Goal: Find specific fact: Find contact information

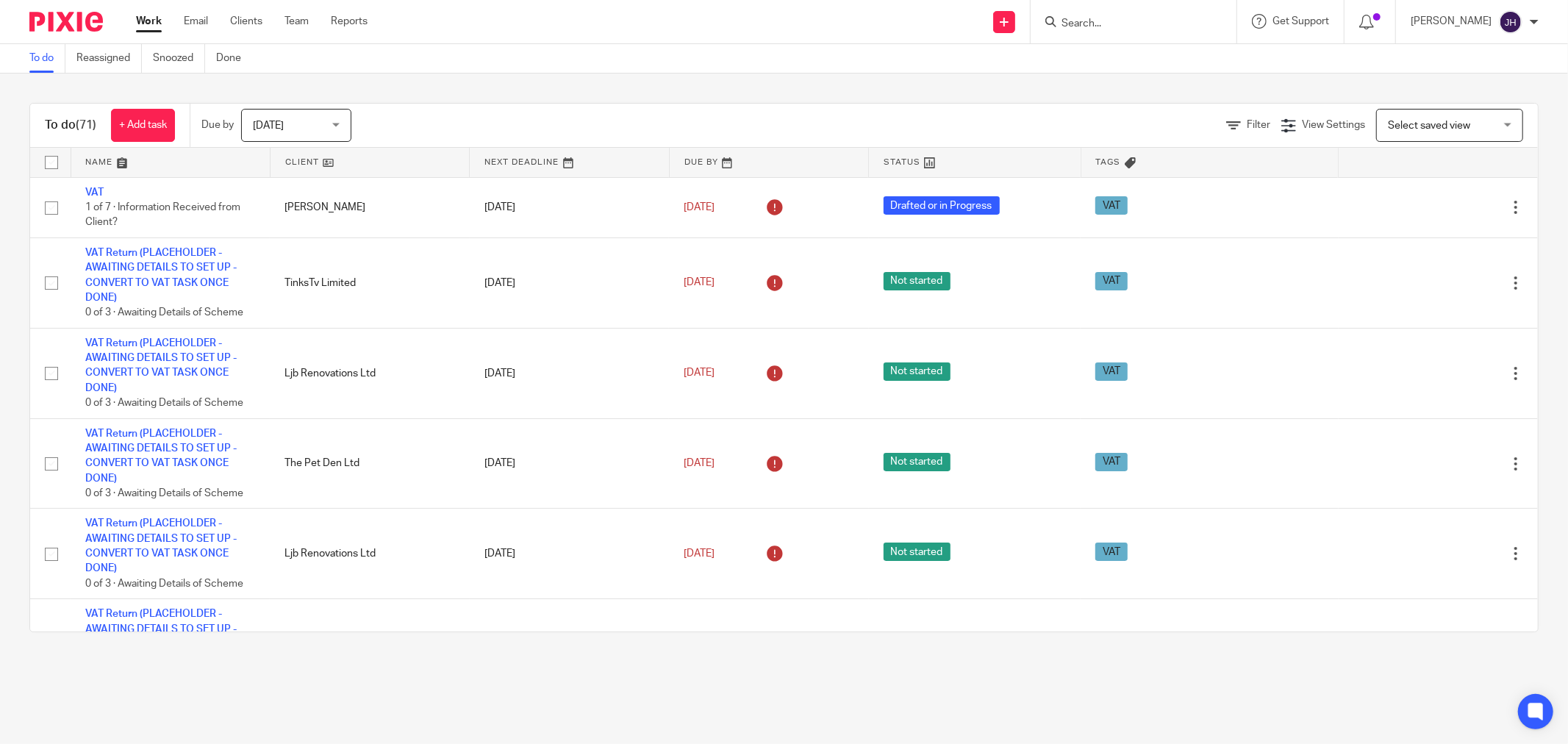
click at [1120, 10] on div at bounding box center [1133, 21] width 205 height 44
click at [1121, 17] on form at bounding box center [1138, 21] width 157 height 19
click at [1122, 18] on input "Search" at bounding box center [1126, 24] width 132 height 14
type input "colom"
click at [1129, 63] on link at bounding box center [1180, 63] width 248 height 34
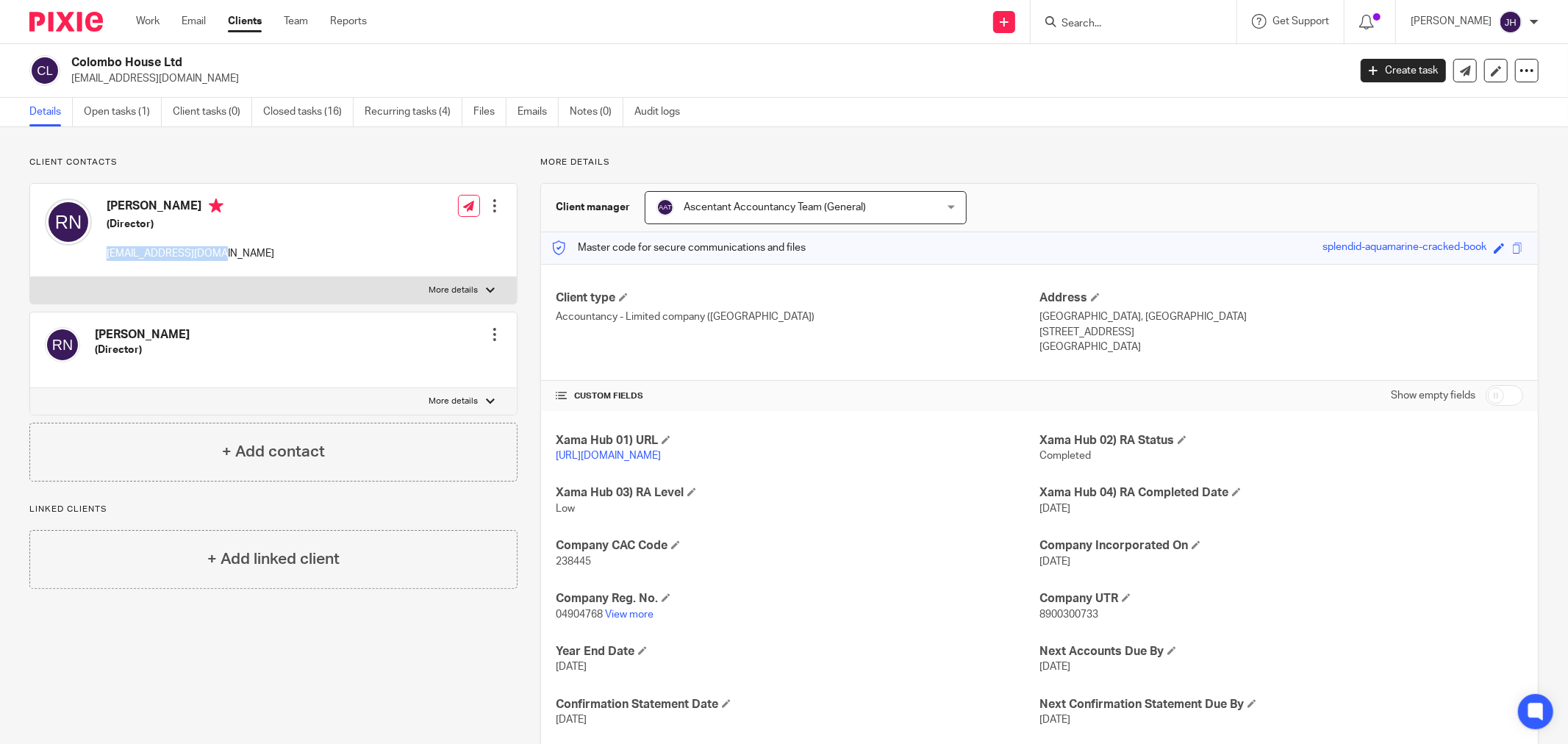
drag, startPoint x: 218, startPoint y: 255, endPoint x: 106, endPoint y: 256, distance: 112.0
click at [106, 256] on p "[EMAIL_ADDRESS][DOMAIN_NAME]" at bounding box center [190, 253] width 168 height 15
copy p "[EMAIL_ADDRESS][DOMAIN_NAME]"
